Goal: Task Accomplishment & Management: Manage account settings

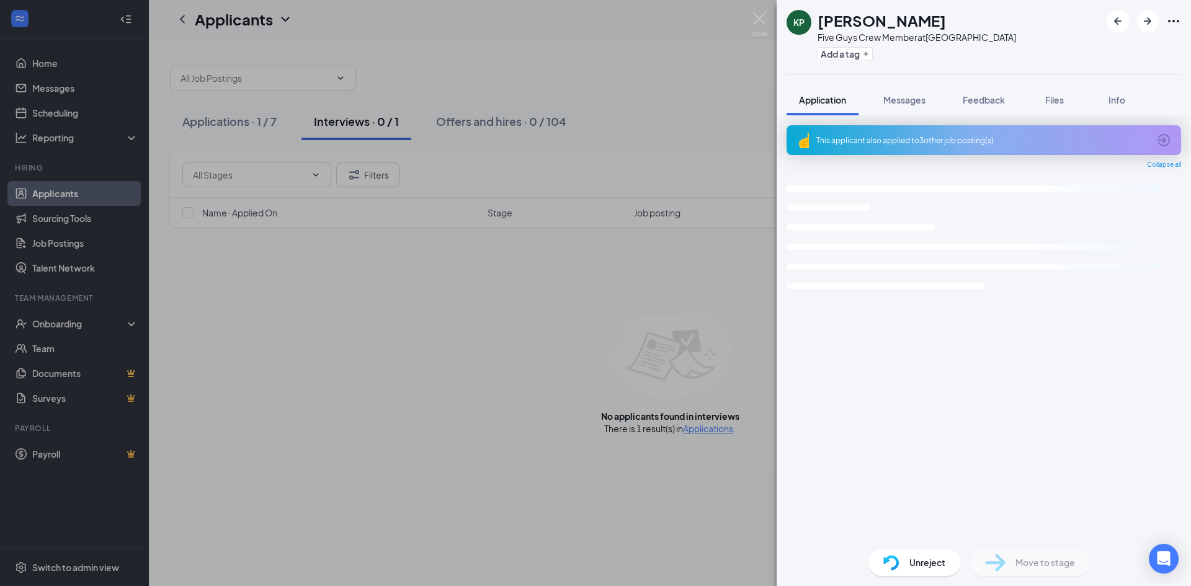
click at [765, 18] on img at bounding box center [760, 24] width 16 height 24
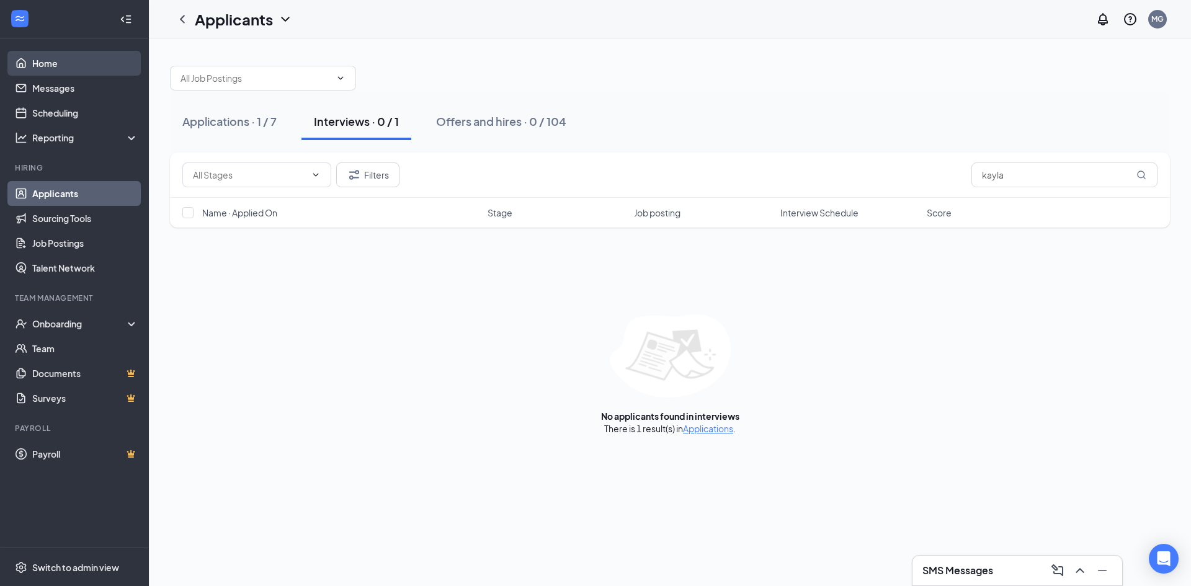
click at [46, 69] on link "Home" at bounding box center [85, 63] width 106 height 25
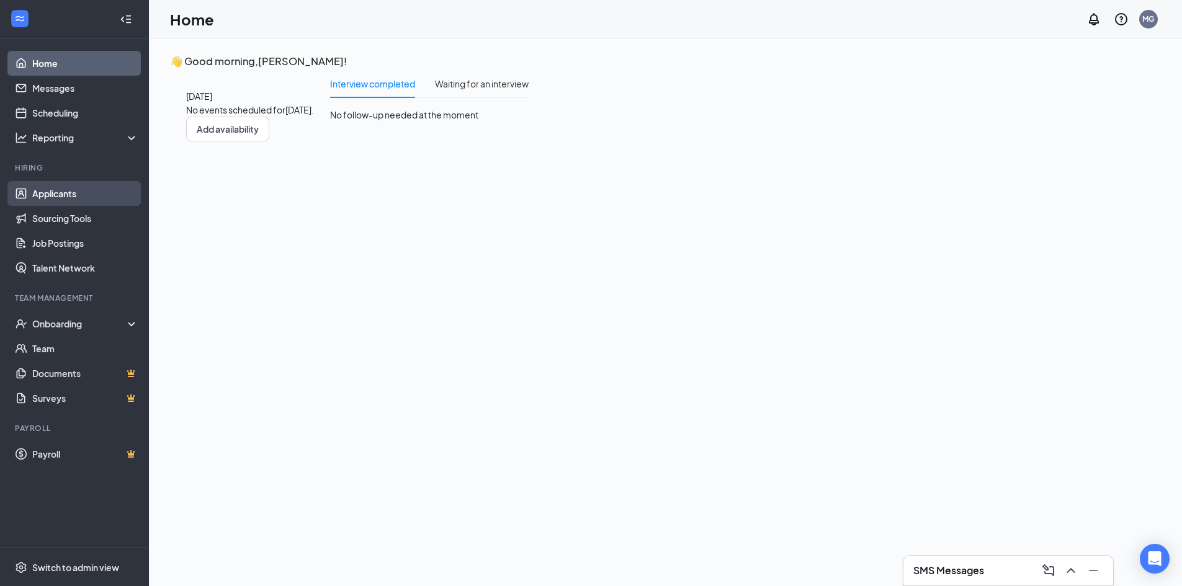
click at [86, 197] on link "Applicants" at bounding box center [85, 193] width 106 height 25
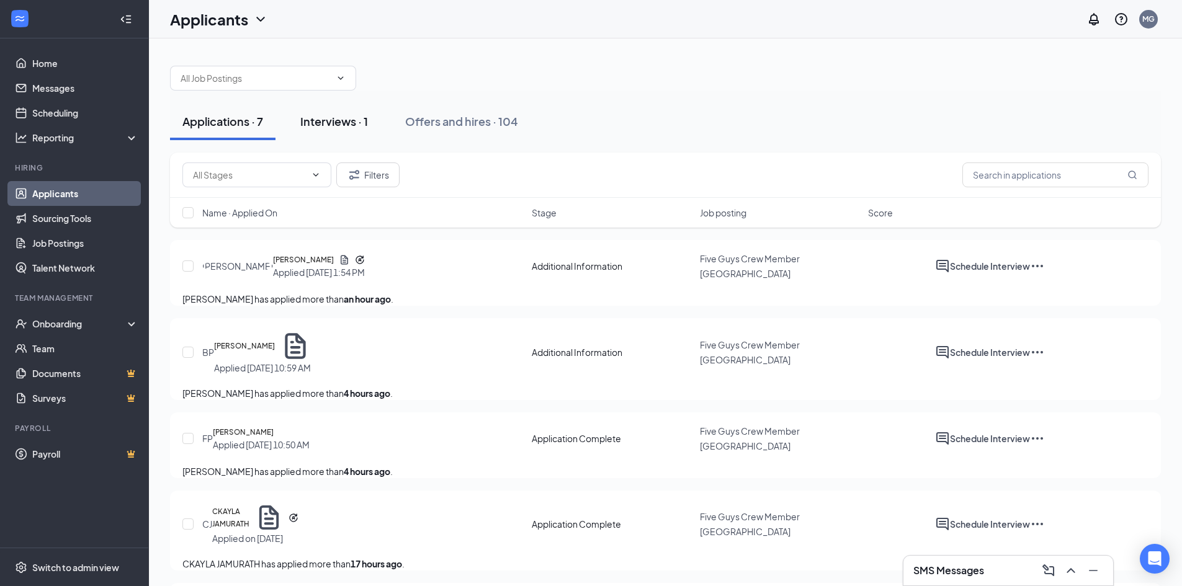
click at [334, 138] on button "Interviews · 1" at bounding box center [334, 121] width 92 height 37
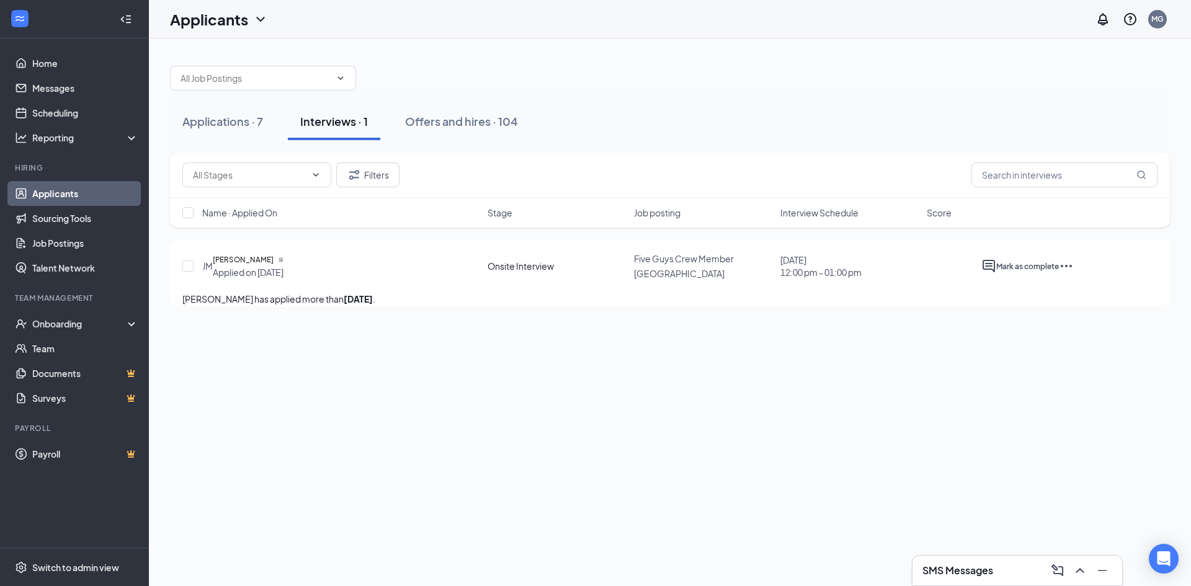
click at [1072, 266] on icon "Ellipses" at bounding box center [1066, 266] width 11 height 2
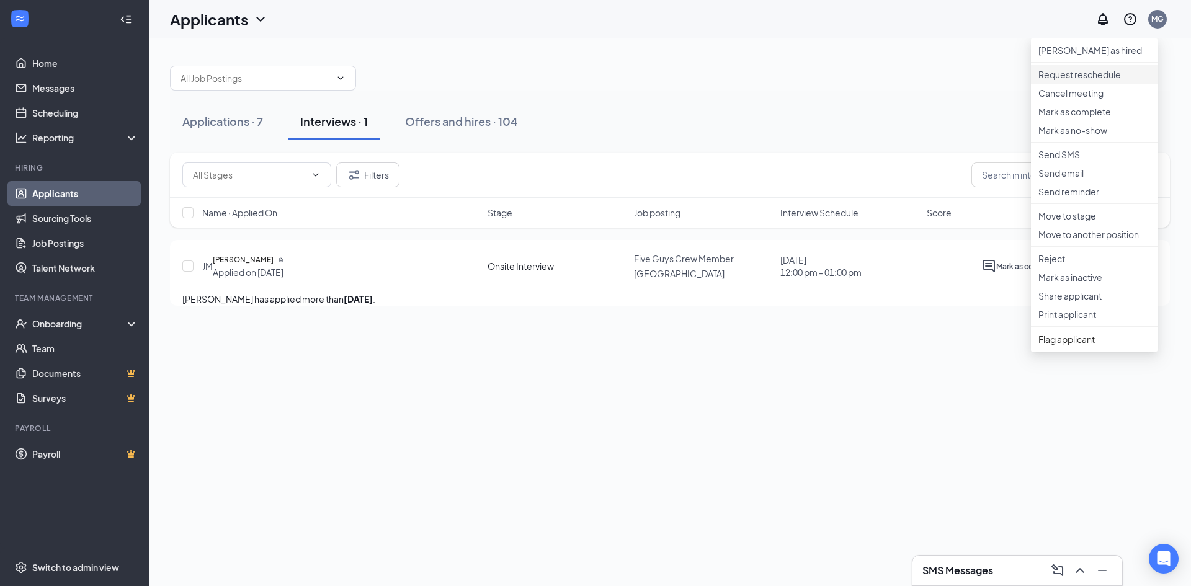
click at [1107, 81] on p "Request reschedule" at bounding box center [1095, 74] width 112 height 12
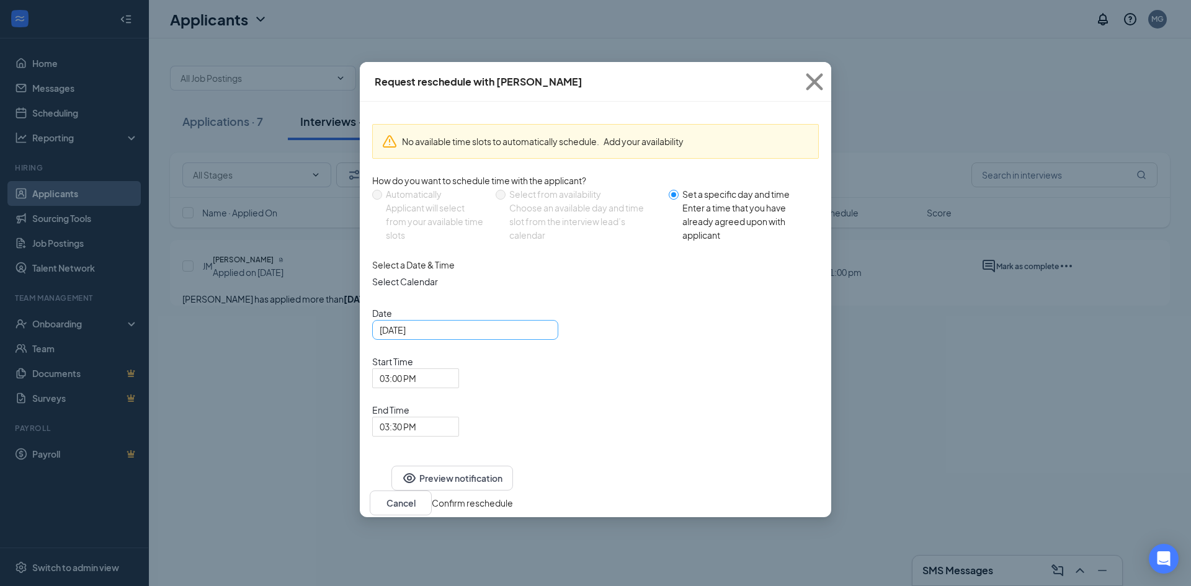
click at [547, 337] on div "[DATE]" at bounding box center [465, 330] width 171 height 14
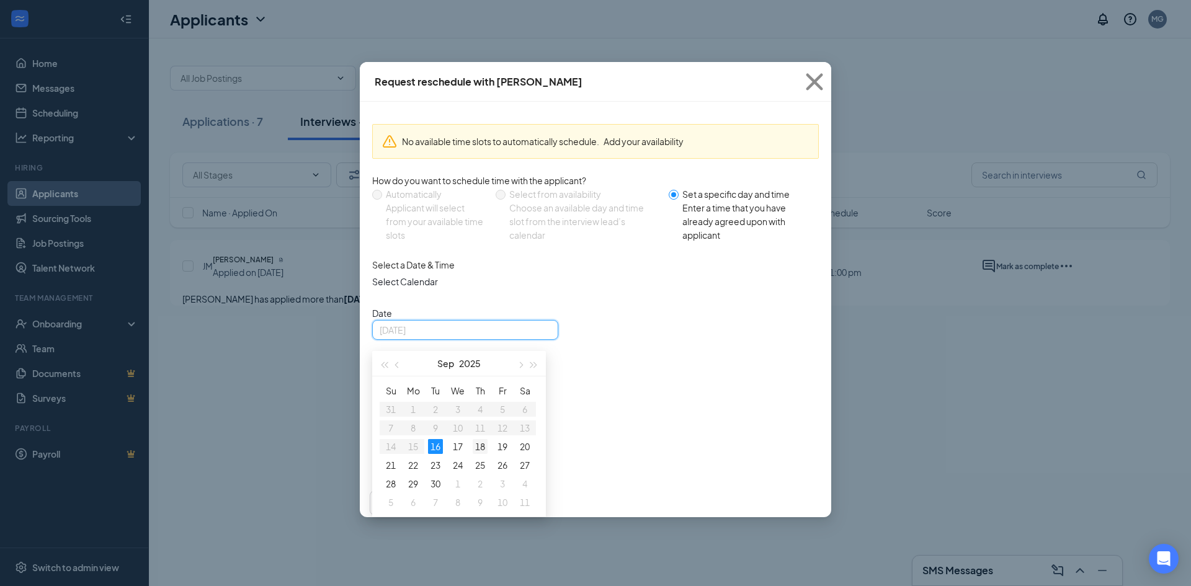
type input "[DATE]"
click at [477, 454] on div "18" at bounding box center [480, 446] width 15 height 15
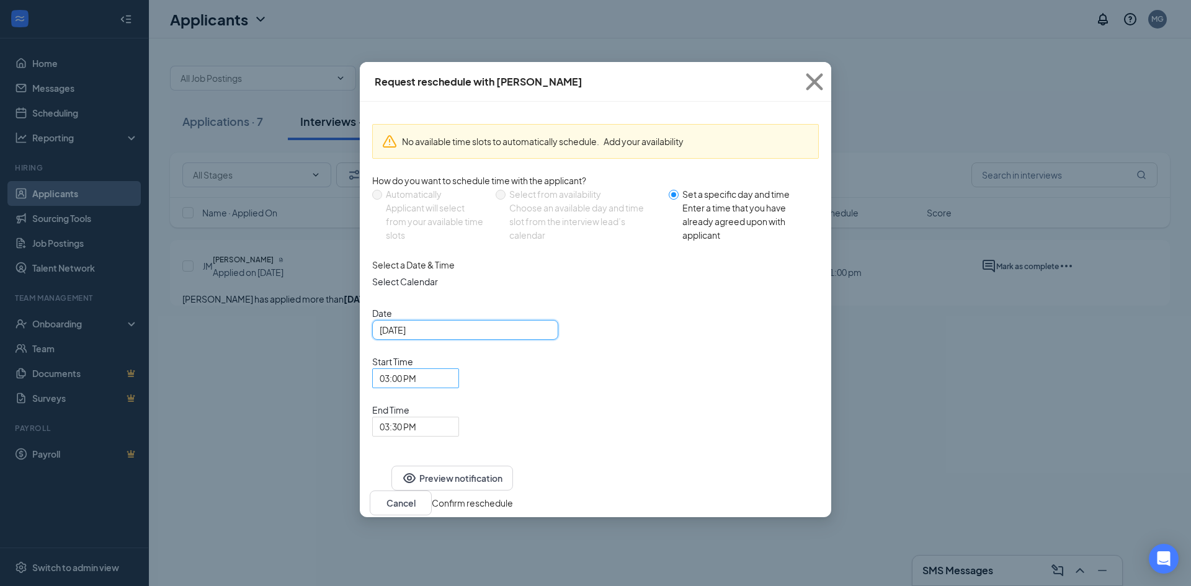
click at [452, 369] on span "03:00 PM" at bounding box center [416, 378] width 72 height 19
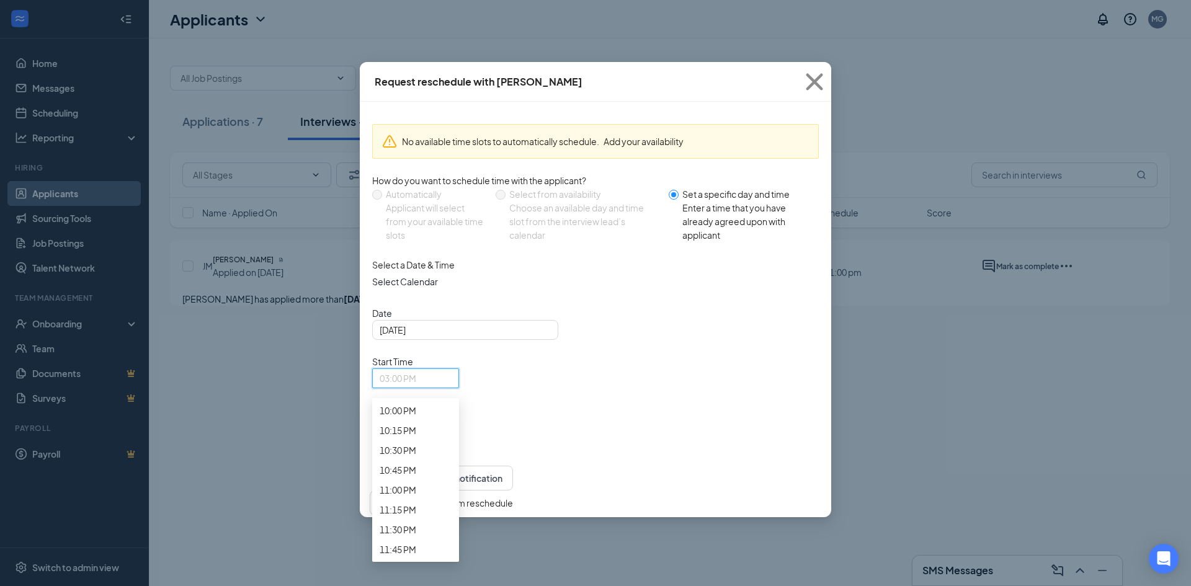
scroll to position [2582, 0]
click at [416, 523] on span "11:30 PM" at bounding box center [398, 530] width 37 height 14
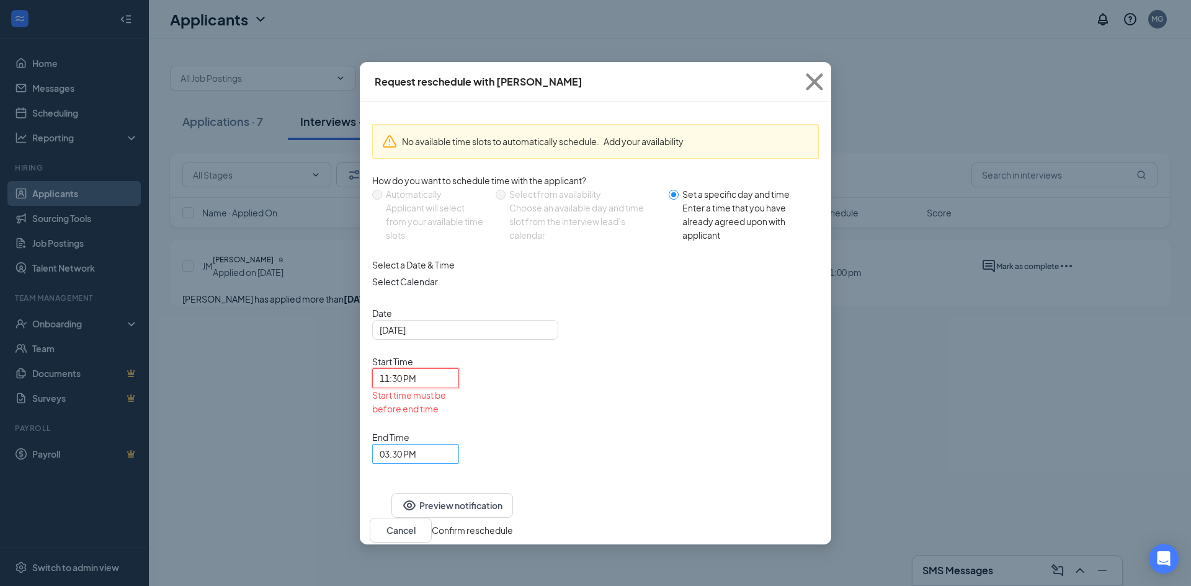
click at [452, 445] on span "03:30 PM" at bounding box center [416, 454] width 72 height 19
click at [452, 369] on span "11:30 PM" at bounding box center [416, 378] width 72 height 19
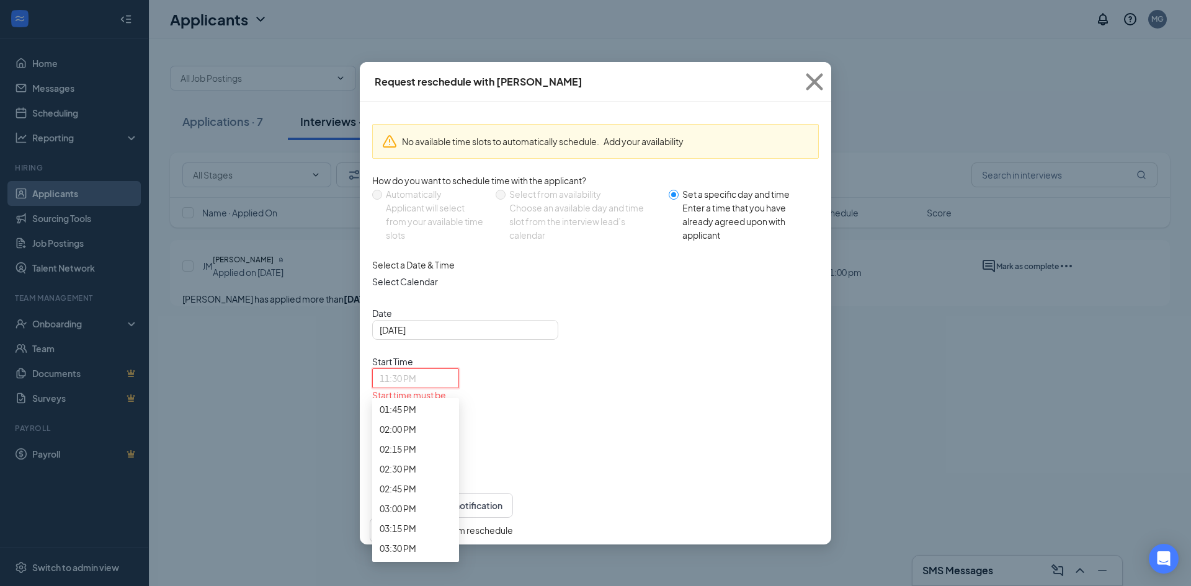
scroll to position [1217, 0]
click at [416, 114] on span "11:30 AM" at bounding box center [398, 107] width 37 height 14
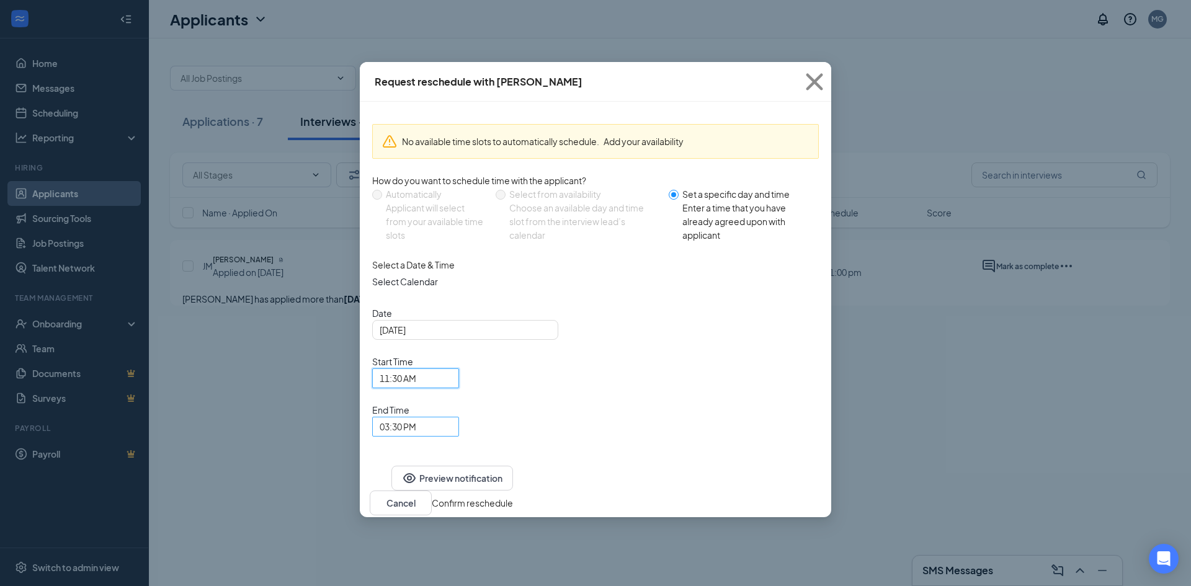
click at [440, 418] on span "03:30 PM" at bounding box center [410, 435] width 61 height 34
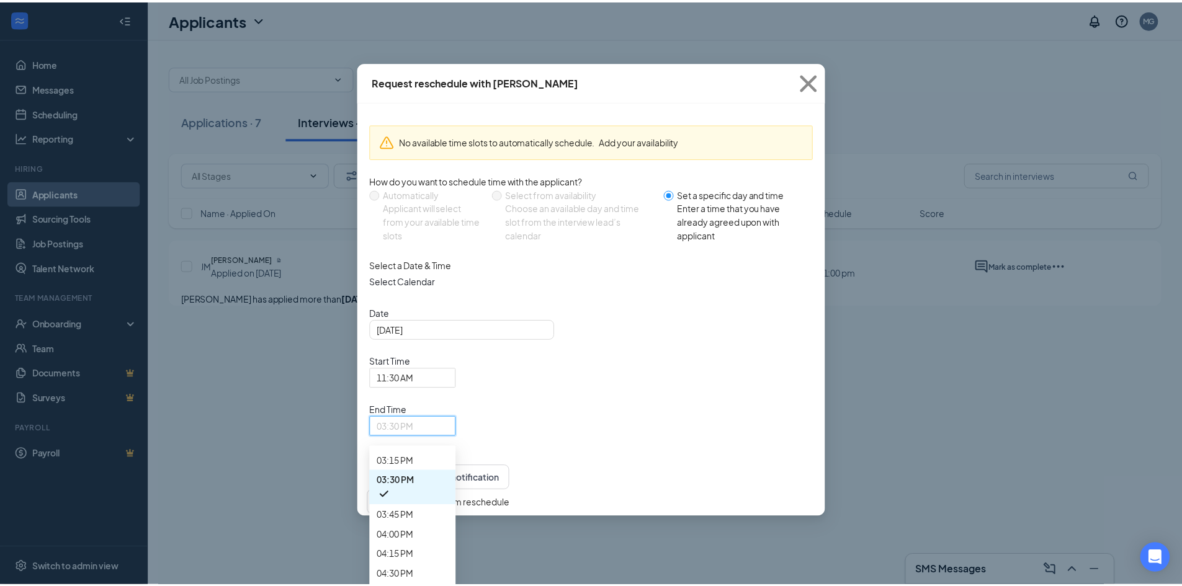
scroll to position [1268, 0]
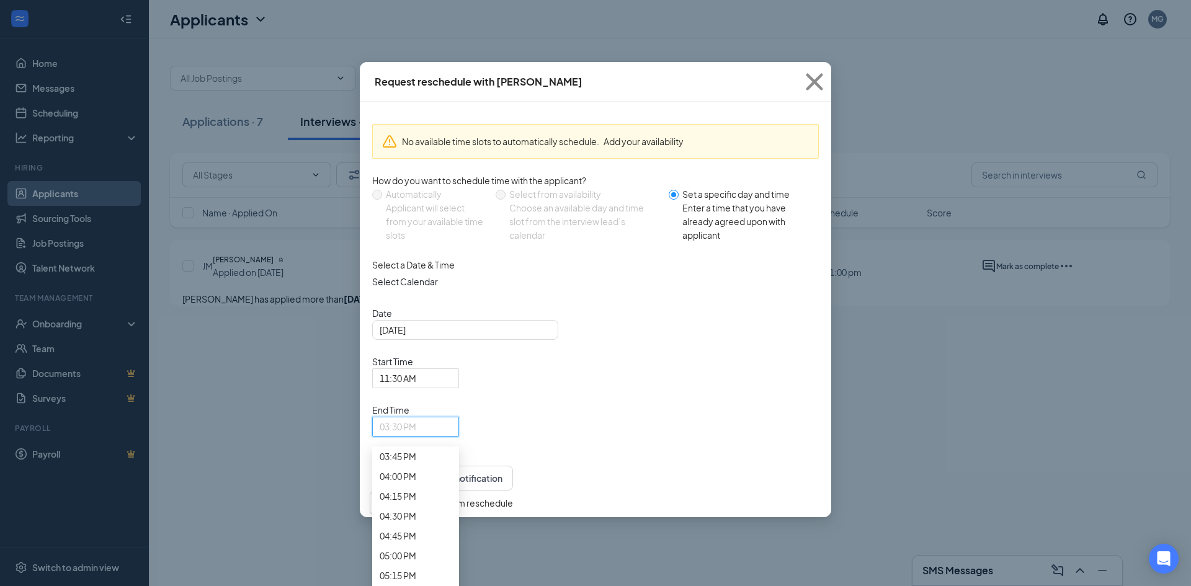
click at [416, 151] on span "12:00 PM" at bounding box center [398, 144] width 37 height 14
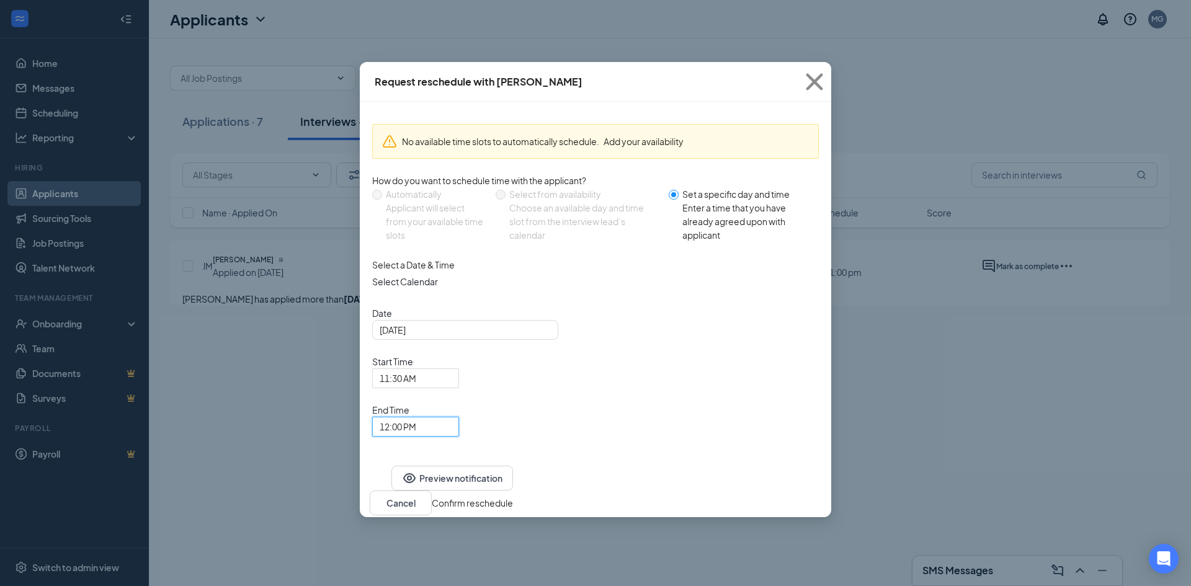
click at [513, 496] on button "Confirm reschedule" at bounding box center [472, 503] width 81 height 14
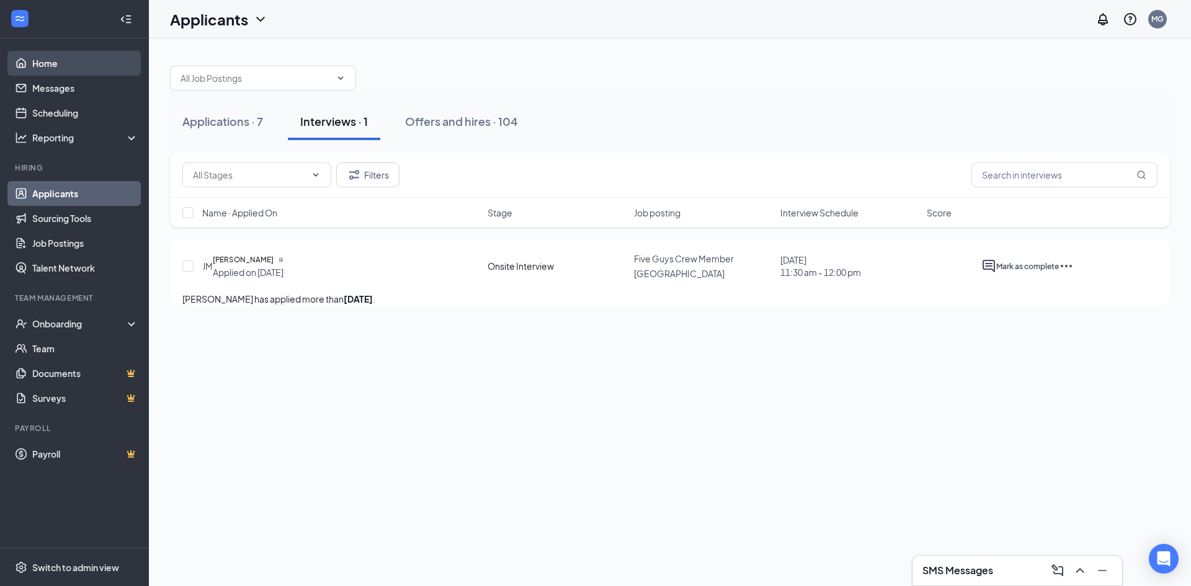
click at [94, 72] on link "Home" at bounding box center [85, 63] width 106 height 25
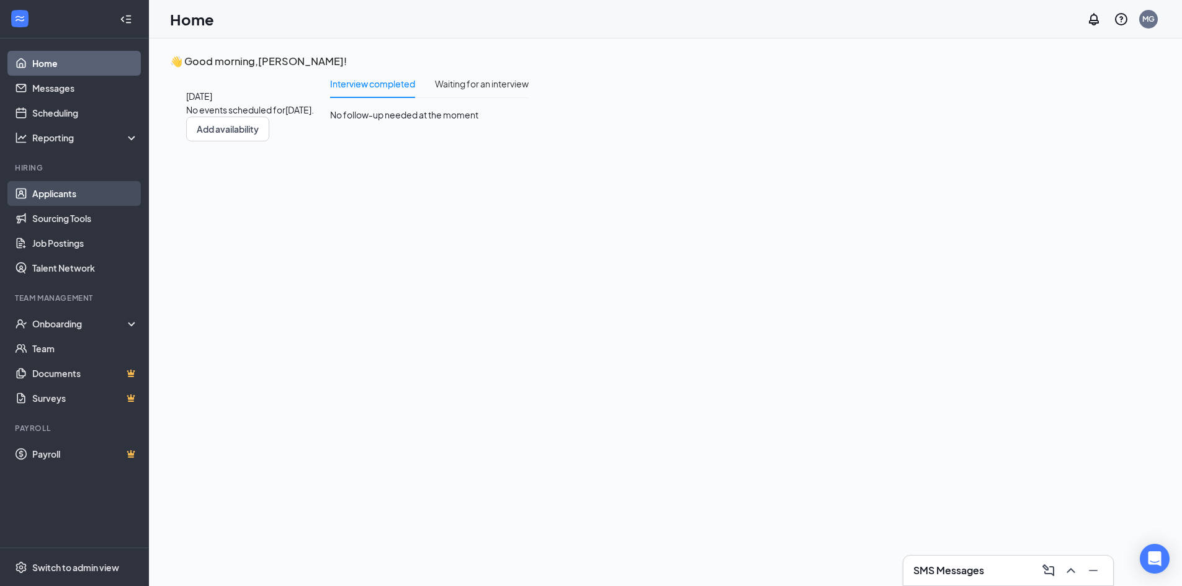
click at [51, 194] on link "Applicants" at bounding box center [85, 193] width 106 height 25
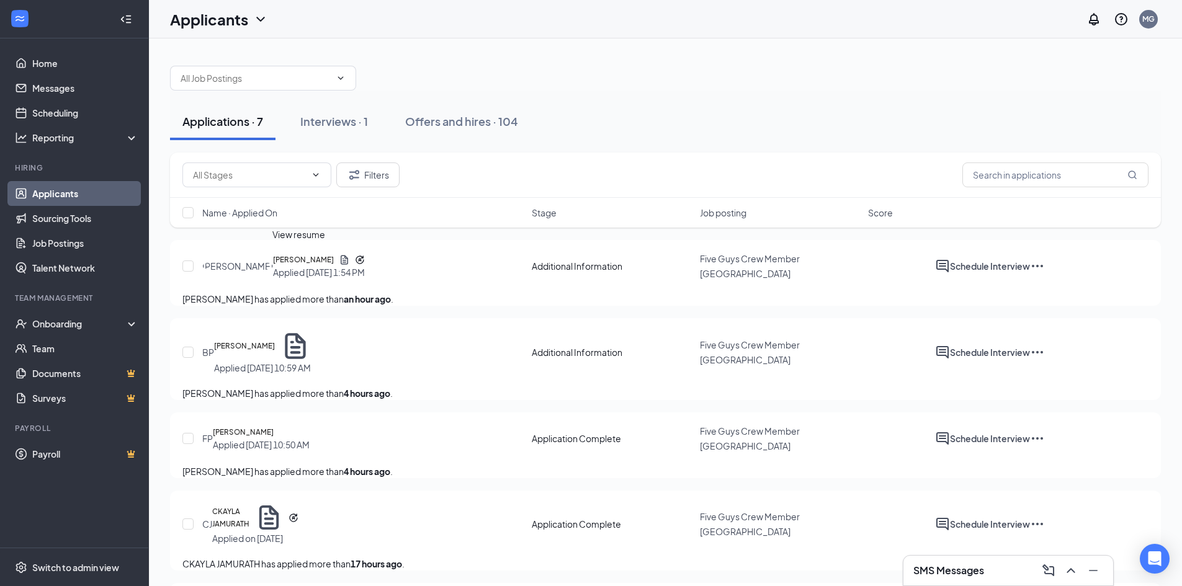
click at [339, 262] on icon "Document" at bounding box center [344, 259] width 11 height 11
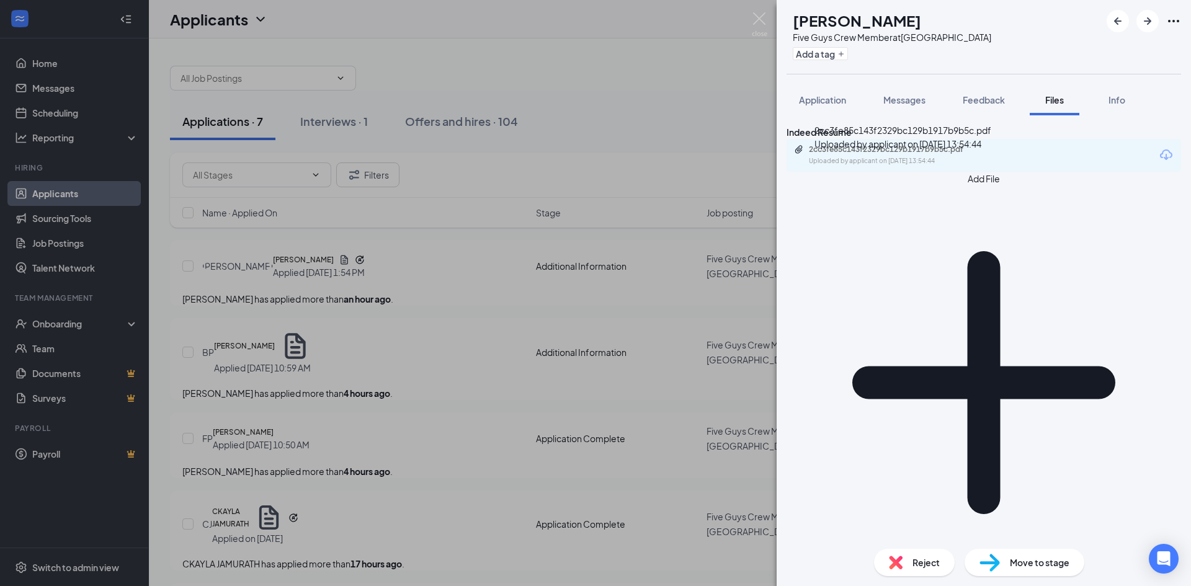
click at [867, 154] on div "2cc3fe85c143f2329bc129b1917b9b5c.pdf" at bounding box center [896, 150] width 174 height 10
click at [664, 135] on div "[PERSON_NAME] Five Guys Crew Member at [GEOGRAPHIC_DATA] Add a tag Application …" at bounding box center [595, 293] width 1191 height 586
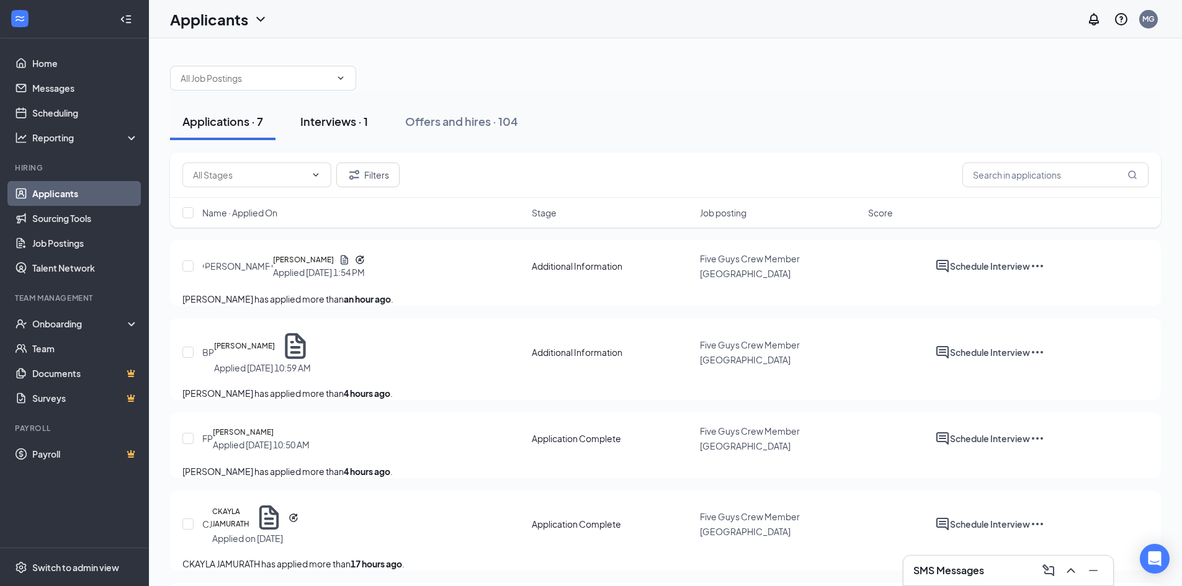
click at [351, 114] on div "Interviews · 1" at bounding box center [334, 122] width 68 height 16
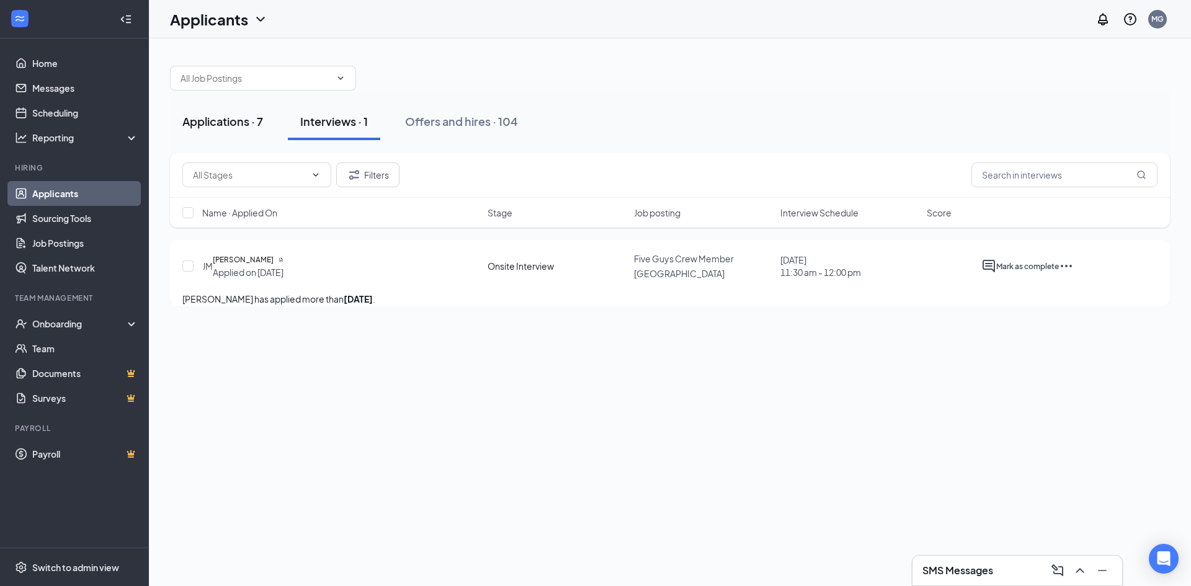
click at [194, 128] on div "Applications · 7" at bounding box center [222, 122] width 81 height 16
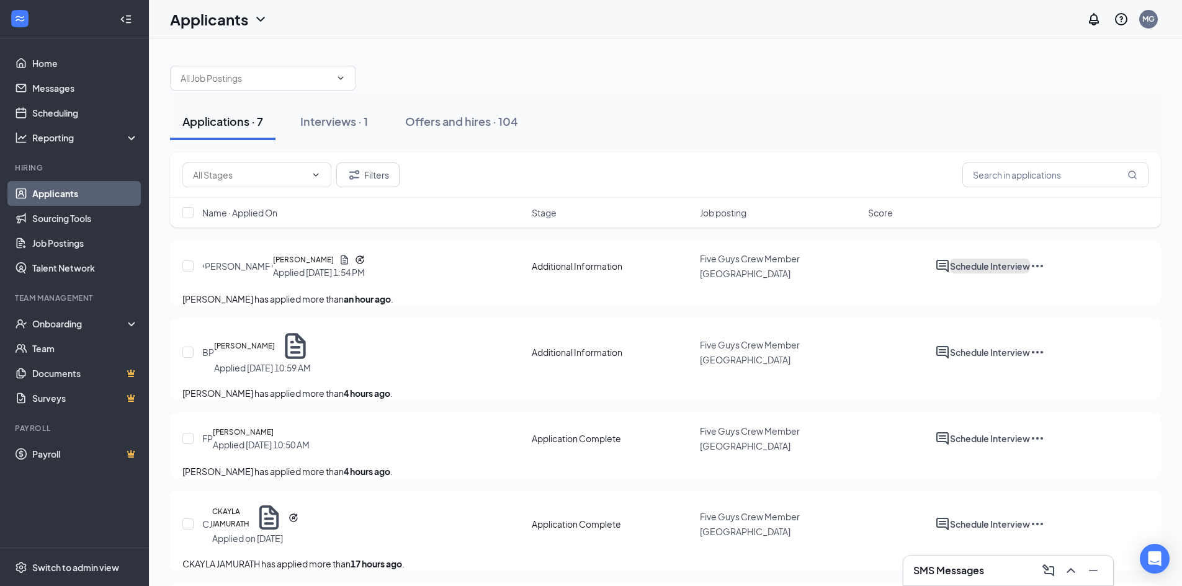
click at [1030, 270] on button "Schedule Interview" at bounding box center [990, 266] width 80 height 15
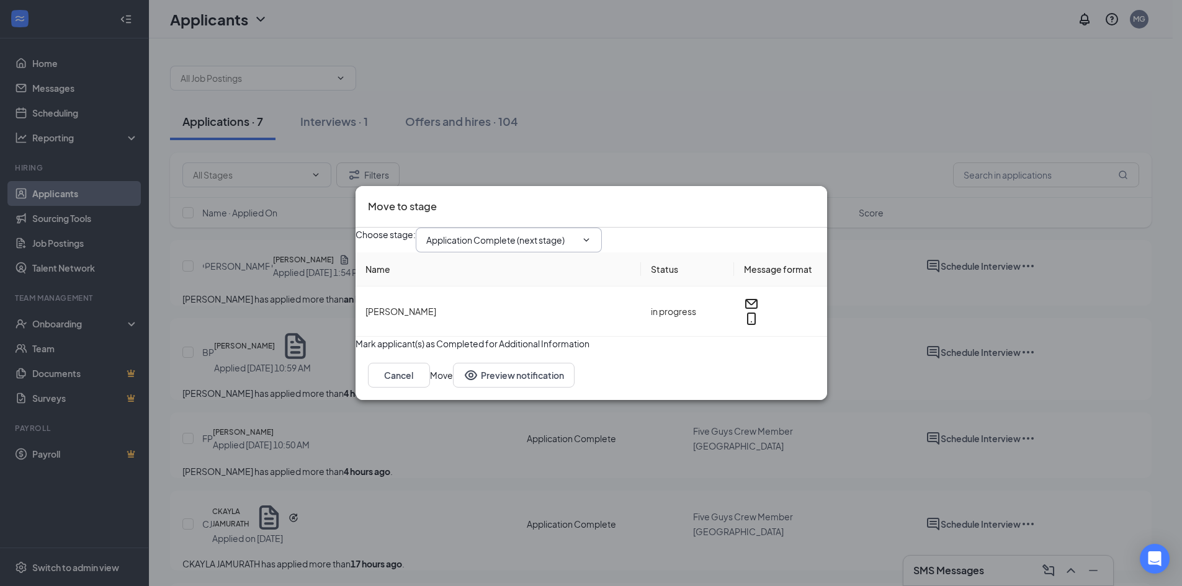
click at [591, 235] on icon "ChevronDown" at bounding box center [586, 240] width 10 height 10
click at [576, 233] on input "Application Complete (next stage)" at bounding box center [501, 240] width 150 height 14
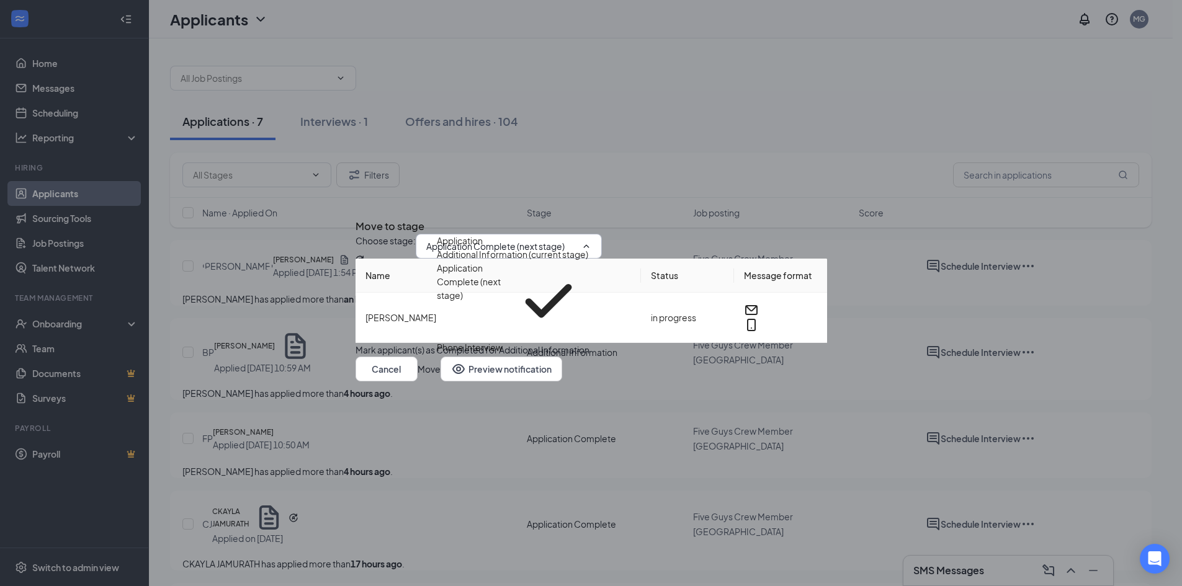
click at [503, 354] on div "Onsite Interview" at bounding box center [512, 361] width 151 height 14
type input "Onsite Interview"
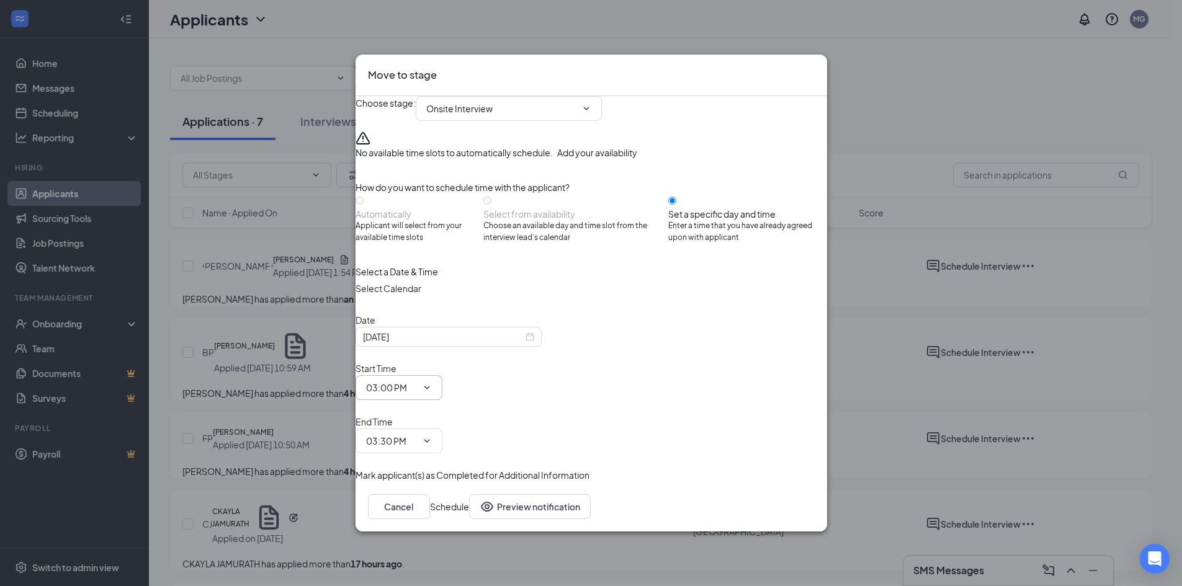
click at [432, 390] on icon "ChevronDown" at bounding box center [427, 388] width 10 height 10
click at [437, 344] on input "[DATE]" at bounding box center [443, 337] width 160 height 14
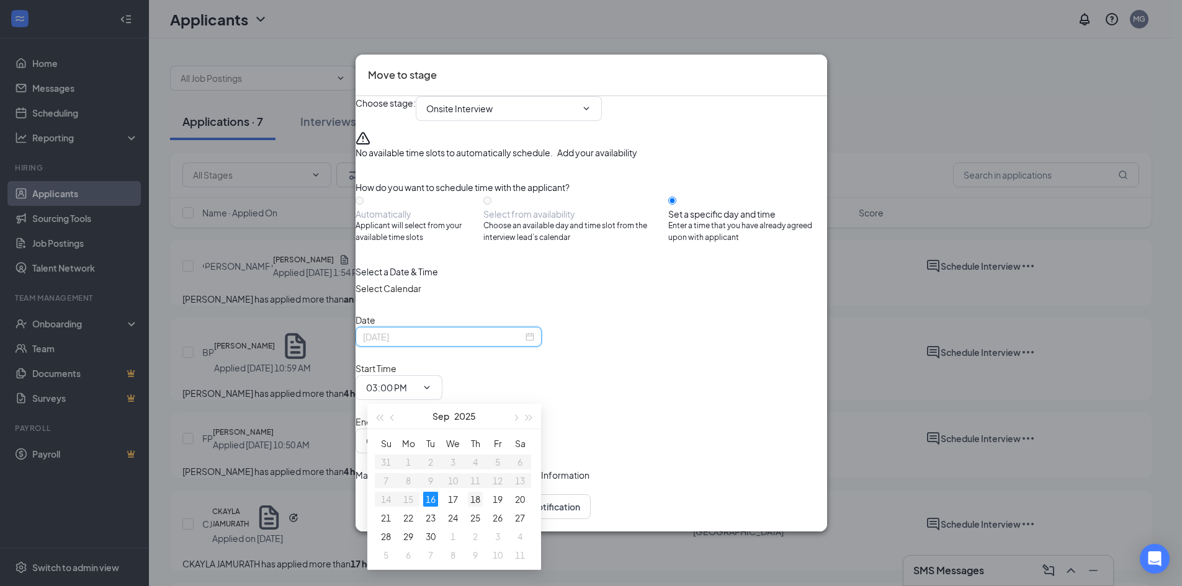
click at [472, 496] on div "18" at bounding box center [475, 499] width 15 height 15
type input "[DATE]"
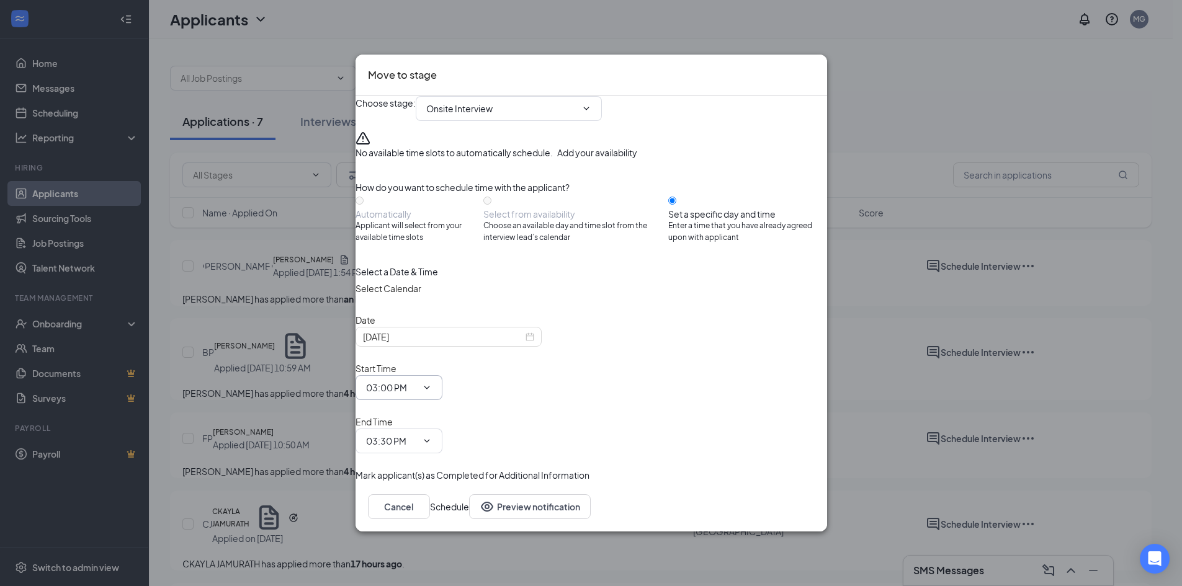
click at [432, 391] on icon "ChevronDown" at bounding box center [427, 388] width 10 height 10
click at [432, 393] on icon "ChevronDown" at bounding box center [427, 388] width 10 height 10
click at [417, 385] on input "03:00 PM" at bounding box center [391, 388] width 51 height 14
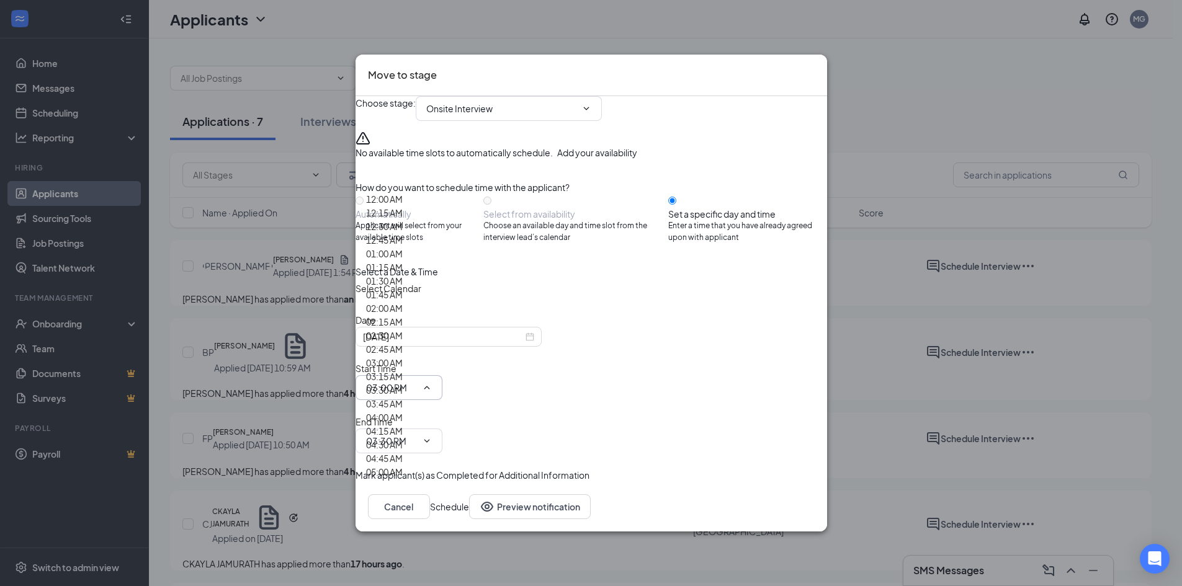
scroll to position [1613, 0]
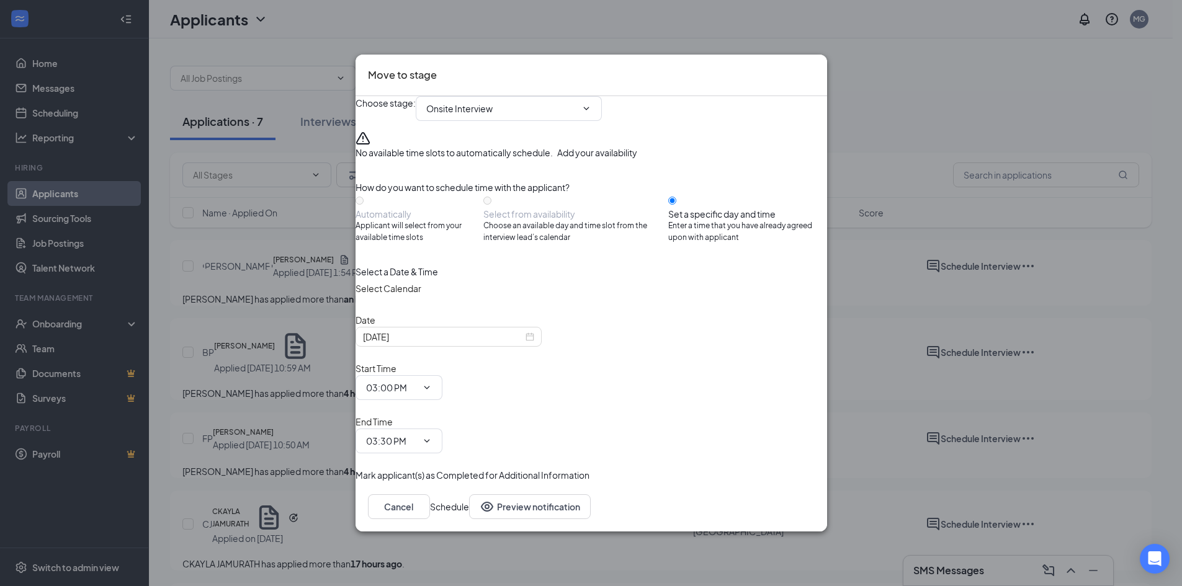
click at [469, 494] on button "Schedule" at bounding box center [449, 506] width 39 height 25
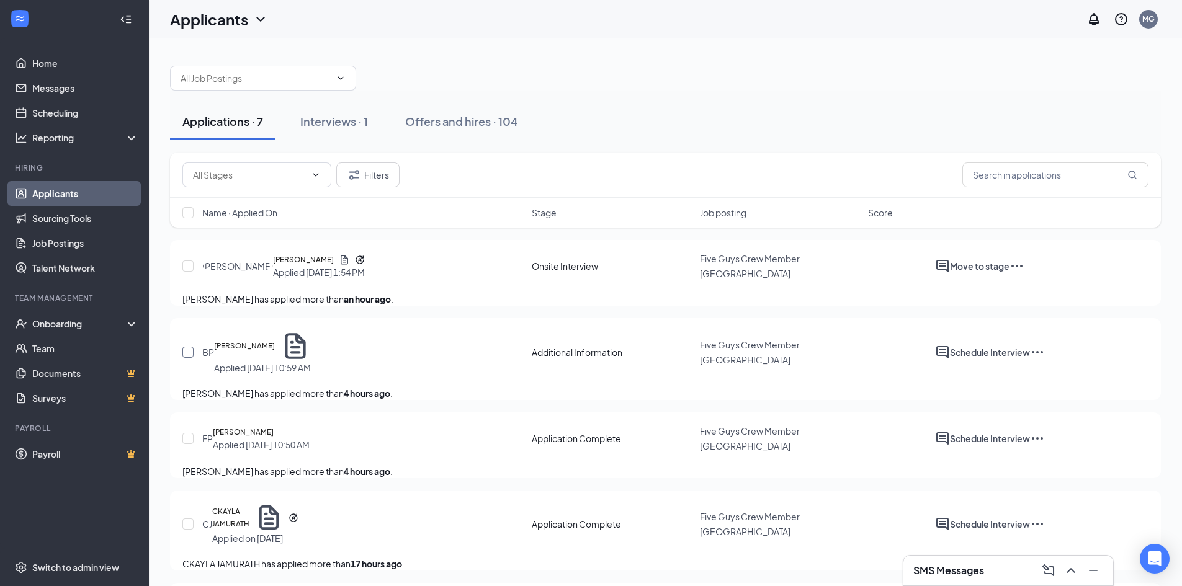
click at [187, 358] on input "checkbox" at bounding box center [187, 352] width 11 height 11
checkbox input "true"
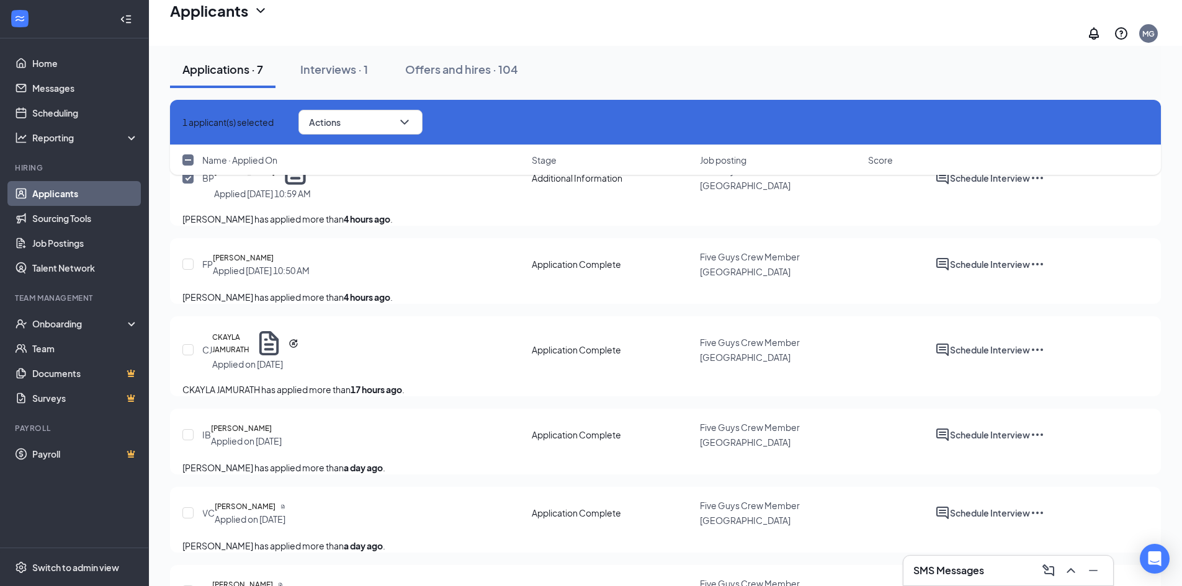
scroll to position [186, 0]
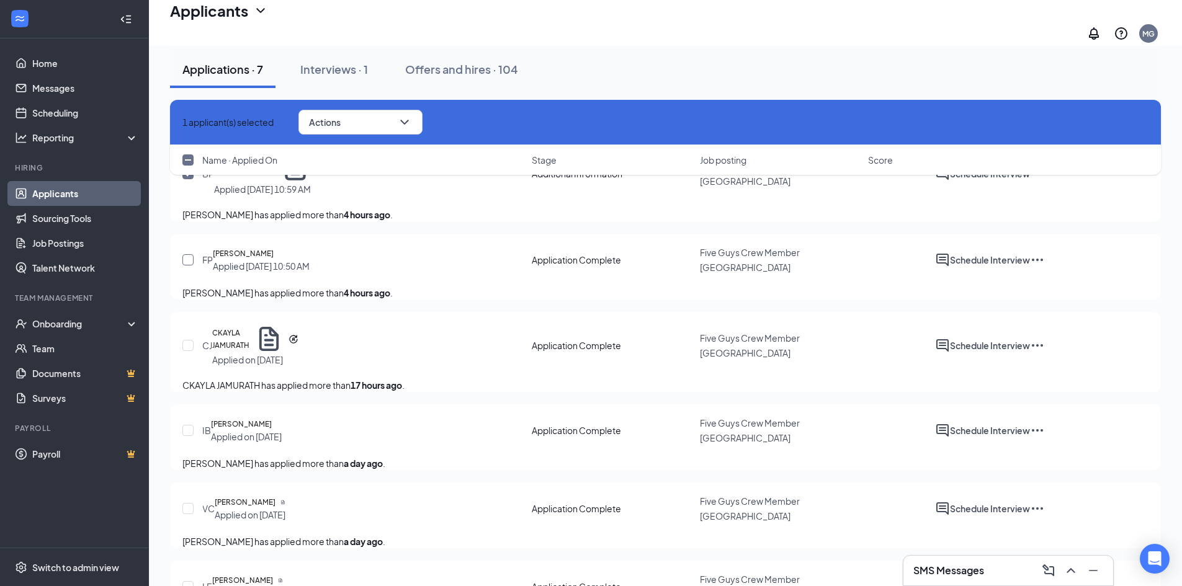
click at [190, 266] on input "checkbox" at bounding box center [187, 259] width 11 height 11
checkbox input "true"
click at [186, 351] on input "checkbox" at bounding box center [187, 345] width 11 height 11
checkbox input "true"
click at [188, 436] on input "checkbox" at bounding box center [187, 430] width 11 height 11
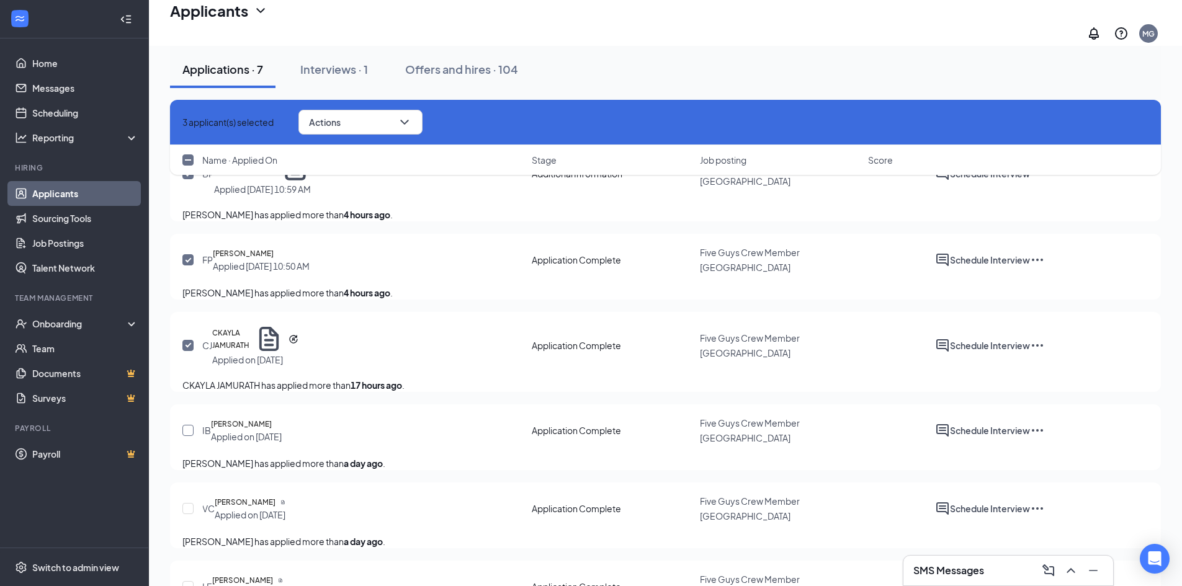
checkbox input "true"
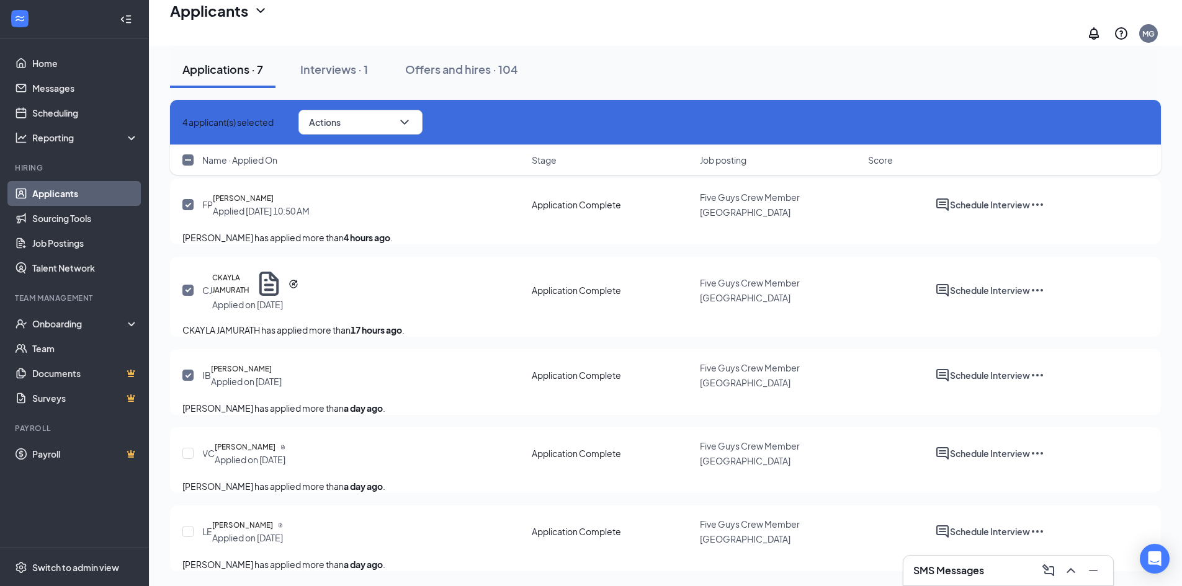
scroll to position [334, 0]
click at [182, 427] on div "VC [PERSON_NAME] Applied on [DATE] Application Complete Five Guys Crew Member […" at bounding box center [665, 460] width 991 height 66
click at [188, 448] on input "checkbox" at bounding box center [187, 453] width 11 height 11
checkbox input "true"
click at [190, 526] on input "checkbox" at bounding box center [187, 531] width 11 height 11
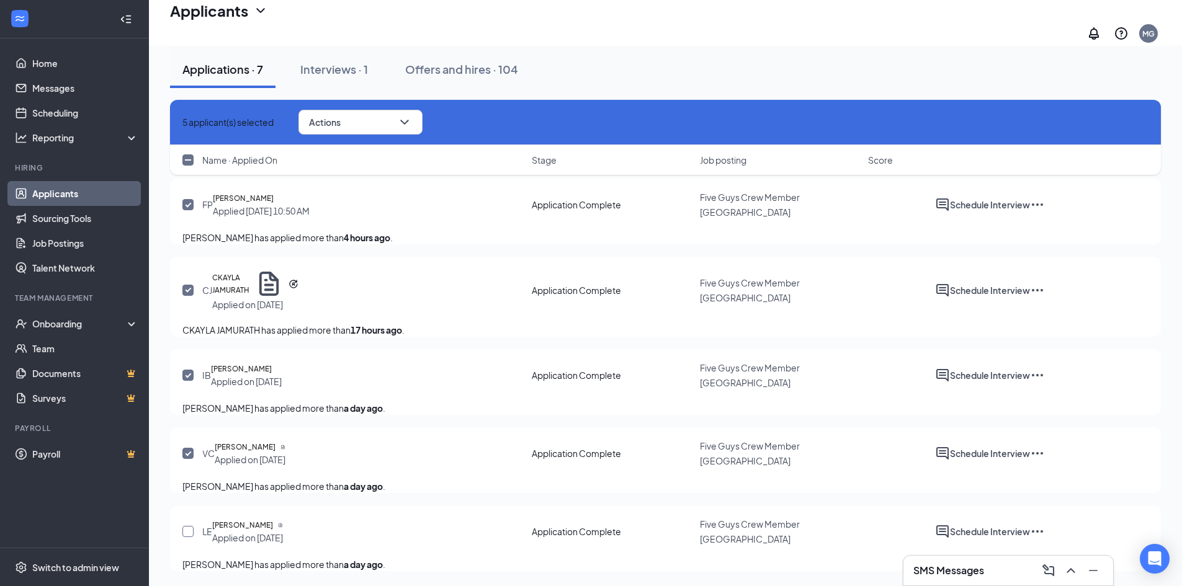
checkbox input "true"
click at [423, 128] on button "Actions" at bounding box center [360, 122] width 124 height 25
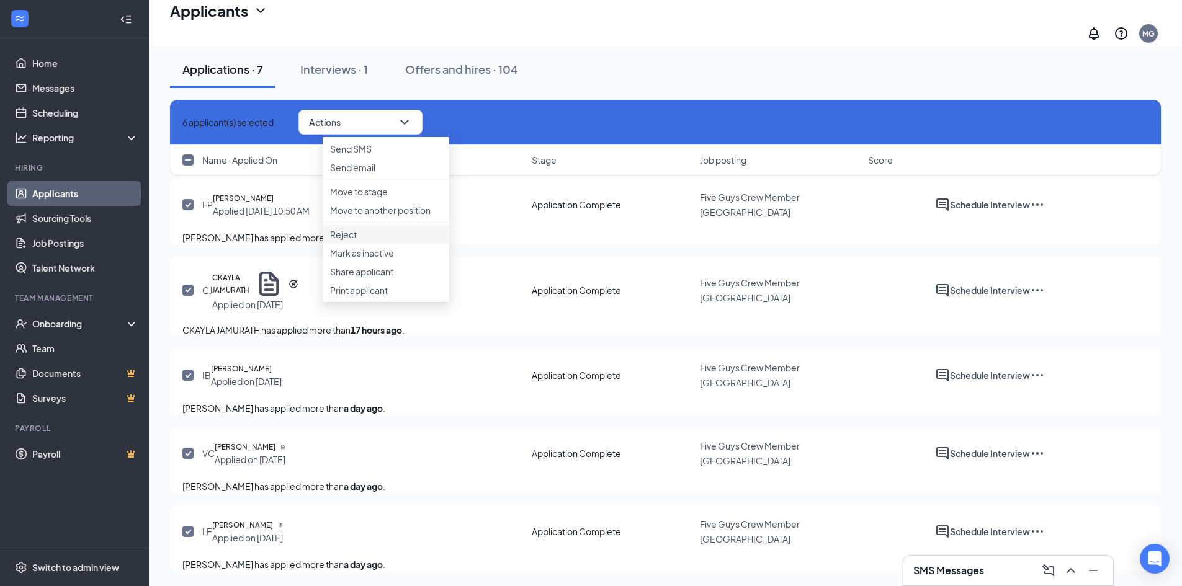
click at [399, 241] on p "Reject" at bounding box center [386, 234] width 112 height 12
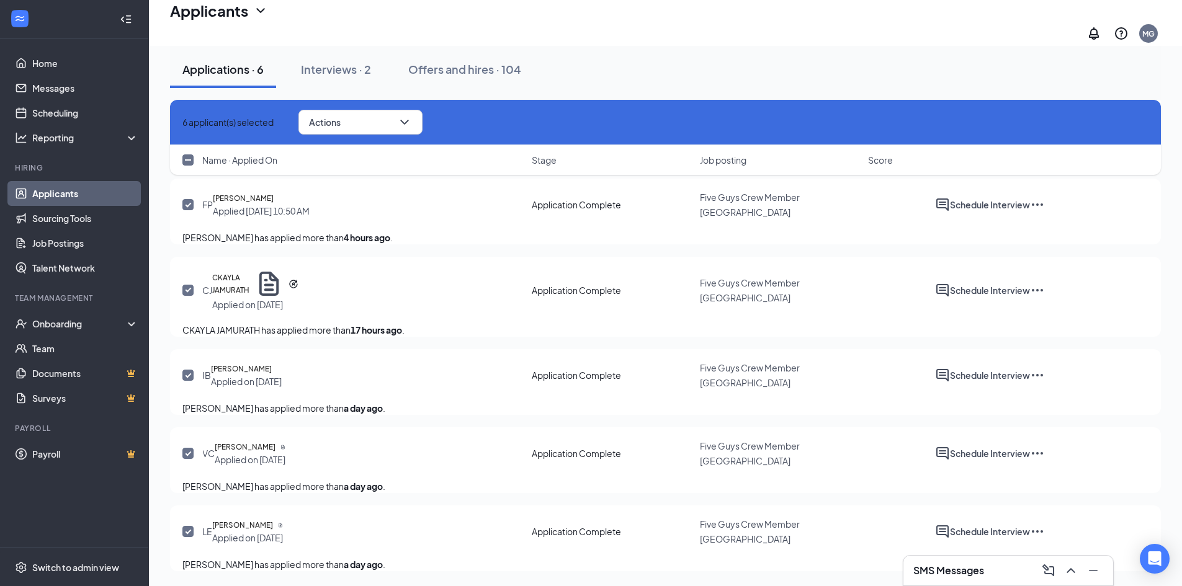
checkbox input "true"
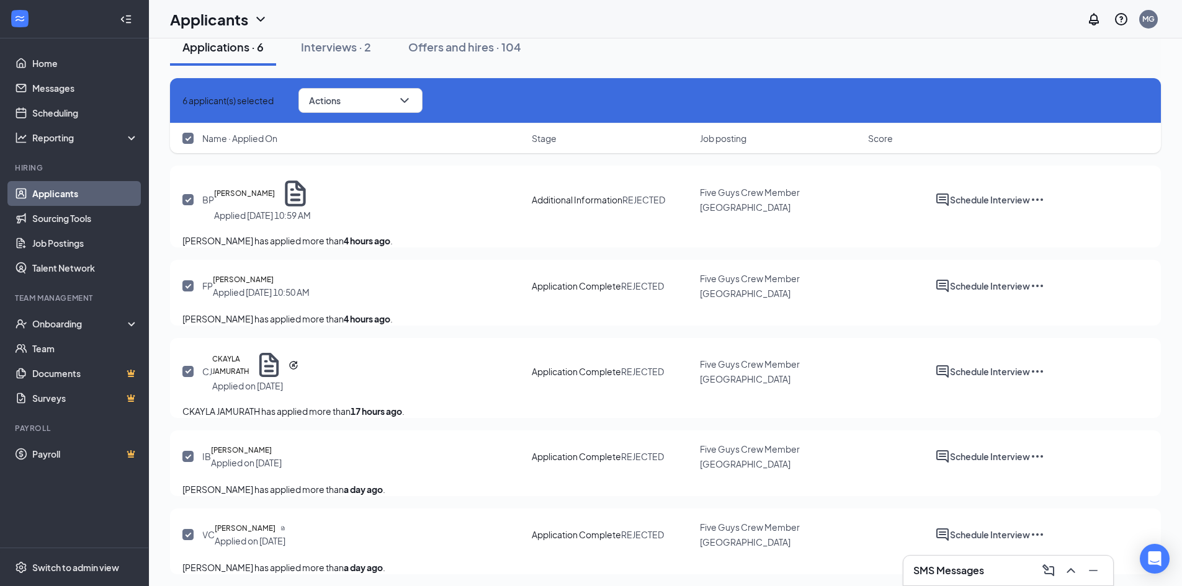
scroll to position [0, 0]
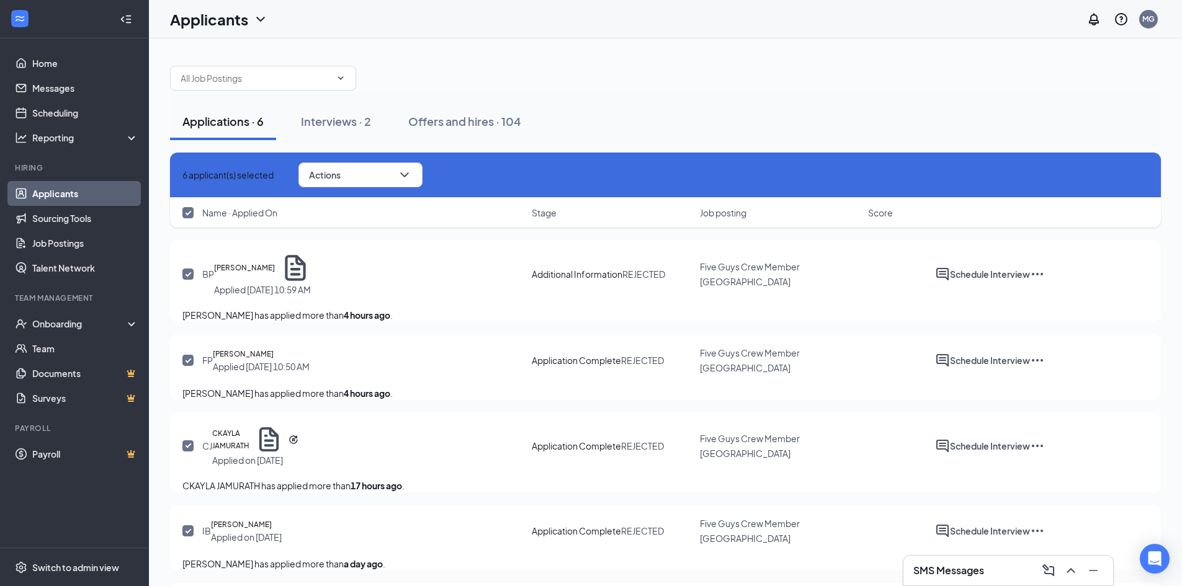
click at [63, 190] on link "Applicants" at bounding box center [85, 193] width 106 height 25
checkbox input "false"
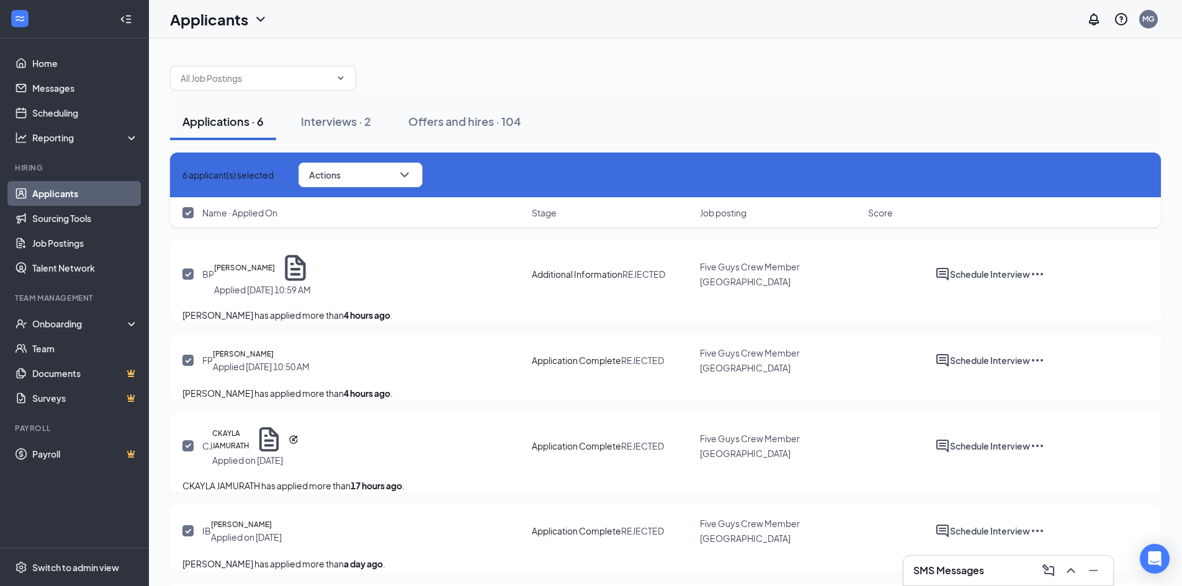
checkbox input "false"
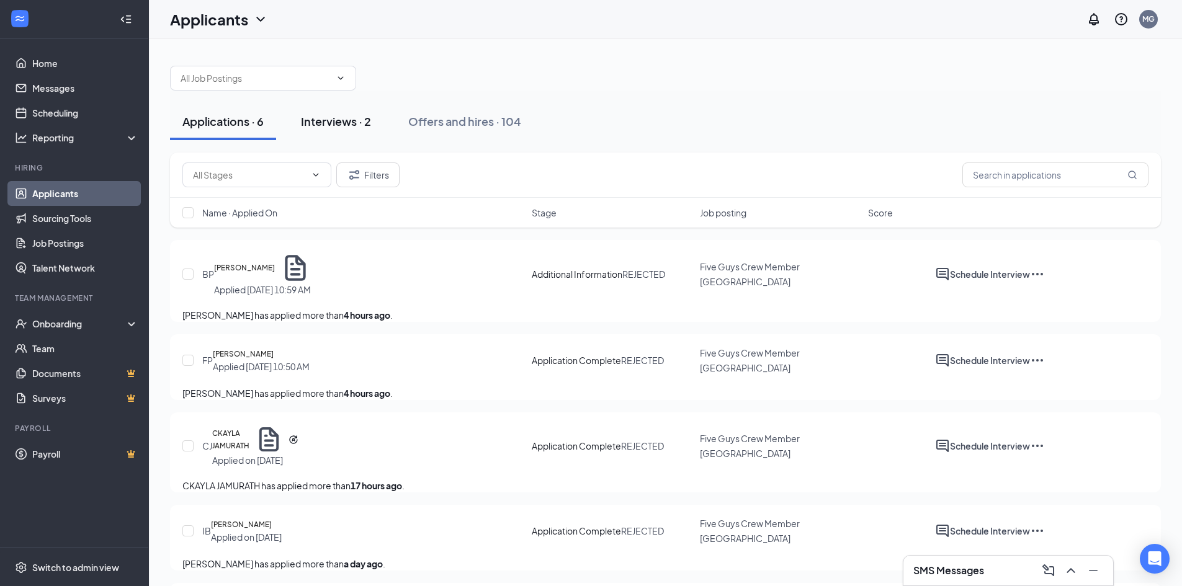
click at [369, 114] on div "Interviews · 2" at bounding box center [336, 122] width 70 height 16
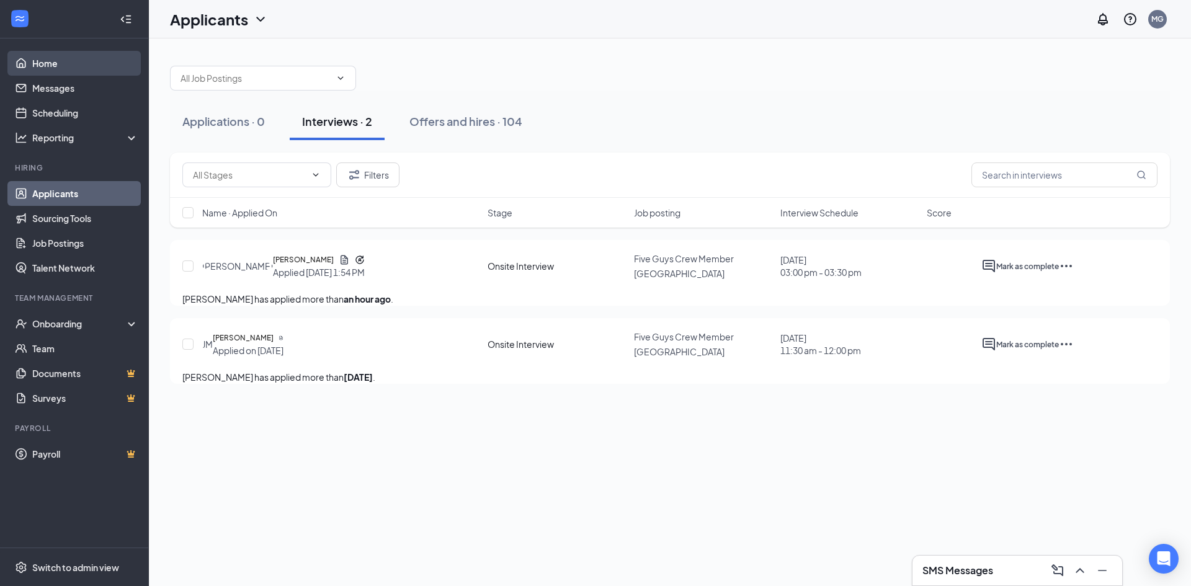
click at [64, 68] on link "Home" at bounding box center [85, 63] width 106 height 25
